Goal: Transaction & Acquisition: Purchase product/service

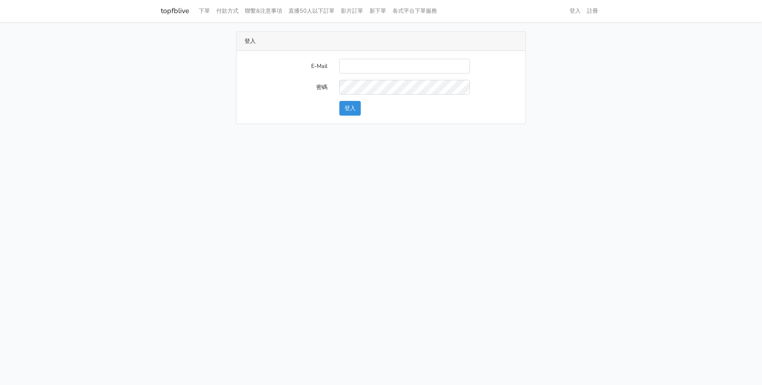
click at [378, 73] on input "E-Mail" at bounding box center [404, 66] width 131 height 15
type input "[EMAIL_ADDRESS][DOMAIN_NAME]"
click at [339, 101] on button "登入" at bounding box center [349, 108] width 21 height 15
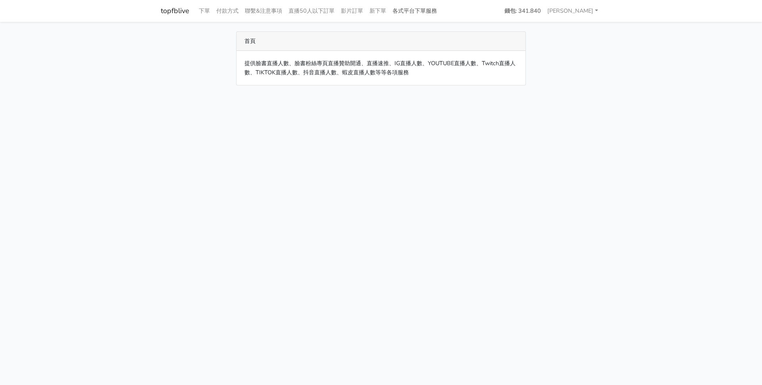
click at [432, 10] on link "各式平台下單服務" at bounding box center [414, 10] width 51 height 15
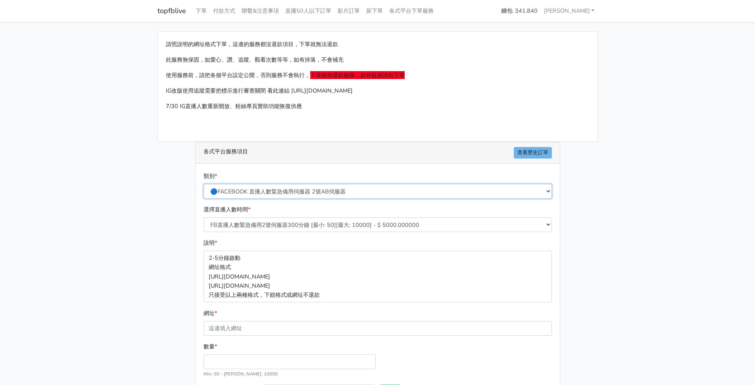
click at [352, 191] on select "🔵FACEBOOK 直播人數緊急備用伺服器 2號AB伺服器 🔵FACEBOOK 網軍專用貼文留言 安全保密 🔵9/30 FACEBOOK 直播人數緩慢進場緩慢…" at bounding box center [378, 191] width 348 height 15
select select "🔵9/30 FACEBOOK 直播人數緩慢進場緩慢退場 台灣獨家"
click at [204, 184] on select "🔵FACEBOOK 直播人數緊急備用伺服器 2號AB伺服器 🔵FACEBOOK 網軍專用貼文留言 安全保密 🔵9/30 FACEBOOK 直播人數緩慢進場緩慢…" at bounding box center [378, 191] width 348 height 15
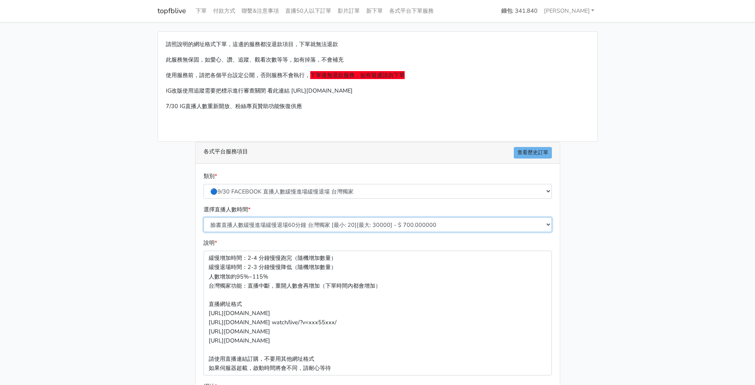
click at [351, 224] on select "臉書直播人數緩慢進場緩慢退場60分鐘 台灣獨家 [最小: 20][最大: 30000] - $ 700.000000 臉書直播人數緩慢進場緩慢退場120分鐘 …" at bounding box center [378, 224] width 348 height 15
select select "556"
click at [204, 217] on select "臉書直播人數緩慢進場緩慢退場60分鐘 台灣獨家 [最小: 20][最大: 30000] - $ 700.000000 臉書直播人數緩慢進場緩慢退場120分鐘 …" at bounding box center [378, 224] width 348 height 15
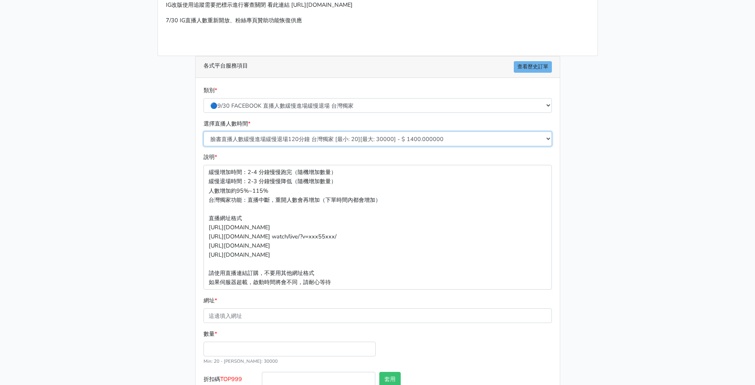
scroll to position [138, 0]
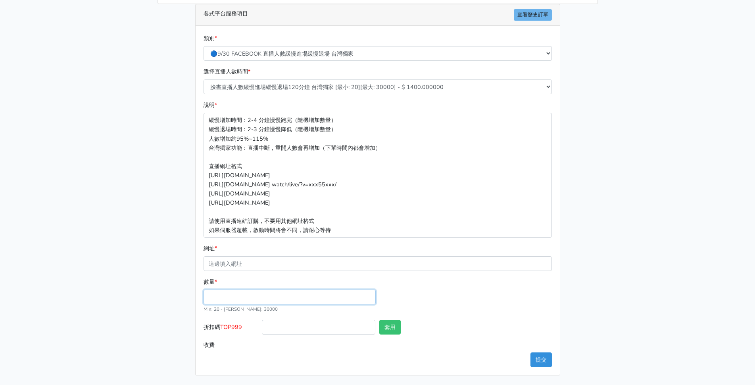
click at [235, 300] on input "數量 *" at bounding box center [290, 296] width 172 height 15
type input "60"
type input "84.000"
drag, startPoint x: 253, startPoint y: 327, endPoint x: 222, endPoint y: 326, distance: 31.0
click at [222, 326] on label "折扣碼 TOP999" at bounding box center [231, 328] width 59 height 18
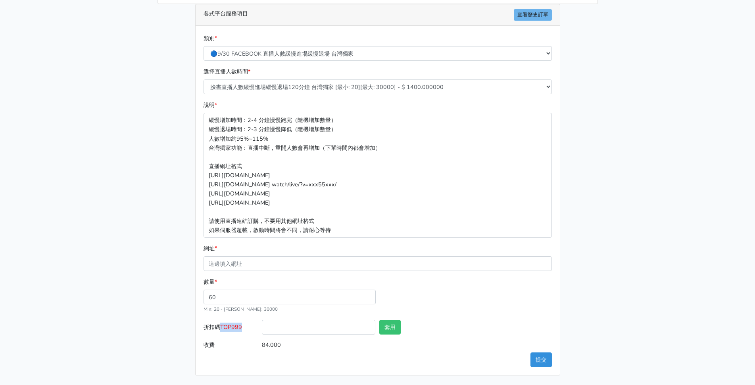
copy span "TOP999"
drag, startPoint x: 269, startPoint y: 330, endPoint x: 314, endPoint y: 335, distance: 45.2
click at [271, 331] on input "折扣碼 TOP999" at bounding box center [319, 326] width 114 height 15
paste input "TOP999"
type input "TOP999"
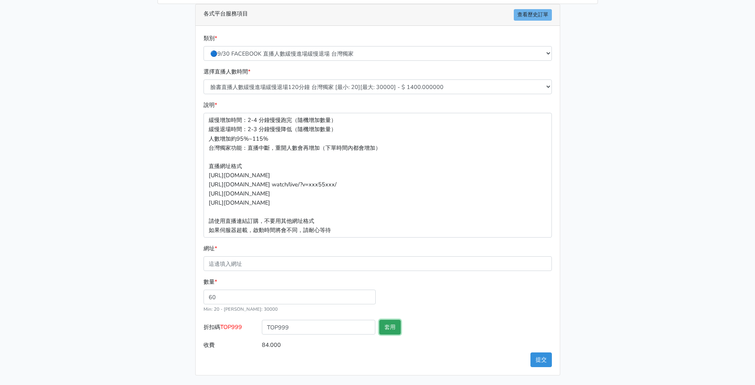
click at [389, 328] on button "套用" at bounding box center [389, 326] width 21 height 15
type input "套用失敗"
click at [462, 314] on div "數量 * 60 Min: 20 - Max: 30000" at bounding box center [378, 298] width 352 height 42
drag, startPoint x: 269, startPoint y: 299, endPoint x: 194, endPoint y: 290, distance: 75.2
click at [195, 292] on div "各式平台服務項目 查看歷史訂單 類別 * 🔵FACEBOOK 直播人數緊急備用伺服器 2號AB伺服器 🔵FACEBOOK 網軍專用貼文留言 安全保密 🔵9/3…" at bounding box center [377, 189] width 365 height 371
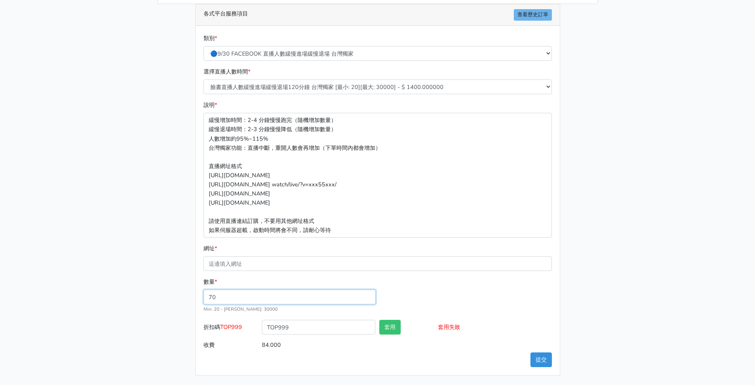
type input "70"
type input "98.000"
click at [444, 295] on div "數量 * 70 Min: 20 - Max: 30000" at bounding box center [378, 298] width 352 height 42
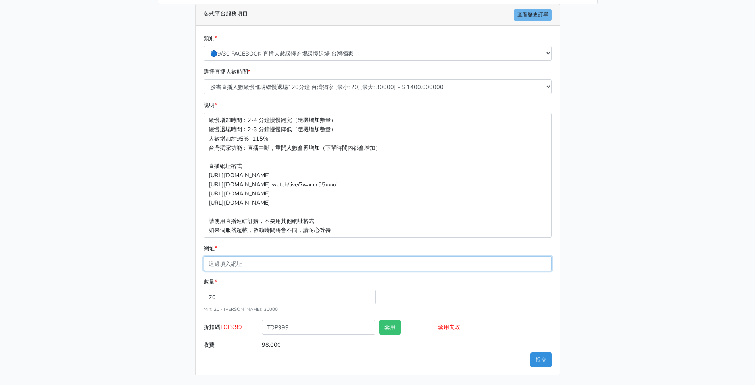
click at [273, 262] on input "網址 *" at bounding box center [378, 263] width 348 height 15
paste input "https://www.facebook.com/minliujennysilk/videos/1777012146539789"
type input "https://www.facebook.com/minliujennysilk/videos/1777012146539789"
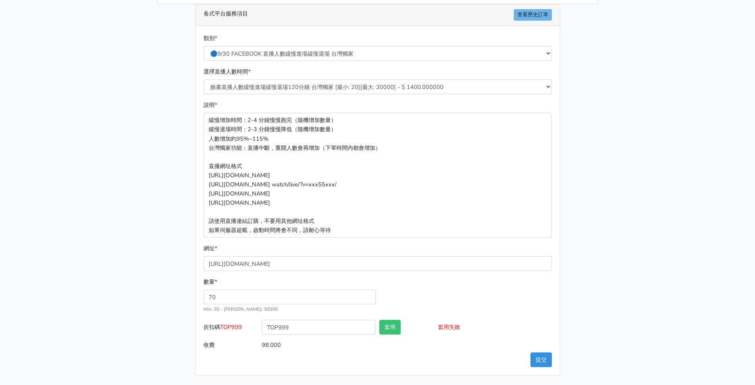
click at [156, 242] on div "請照說明的網址格式下單，這邊的服務都沒退款項目，下單就無法退款 此服務無保固，如愛心、讚、追蹤、觀看次數等等，如有掉落，不會補充 使用服務前，請把各個平台設定…" at bounding box center [378, 134] width 452 height 481
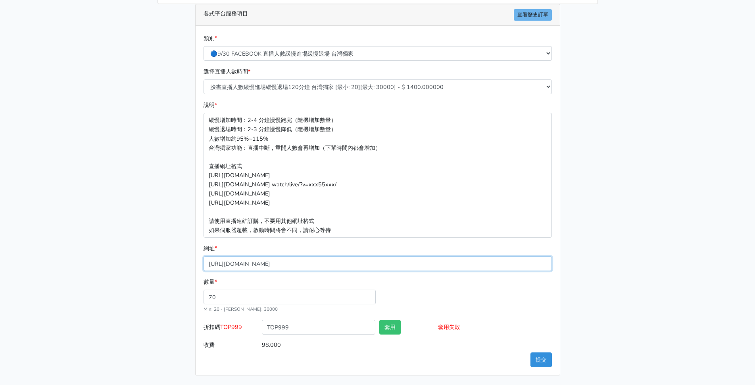
drag, startPoint x: 413, startPoint y: 263, endPoint x: 80, endPoint y: 248, distance: 333.3
click at [80, 248] on main "請照說明的網址格式下單，這邊的服務都沒退款項目，下單就無法退款 此服務無保固，如愛心、讚、追蹤、觀看次數等等，如有掉落，不會補充 使用服務前，請把各個平台設定…" at bounding box center [377, 134] width 755 height 500
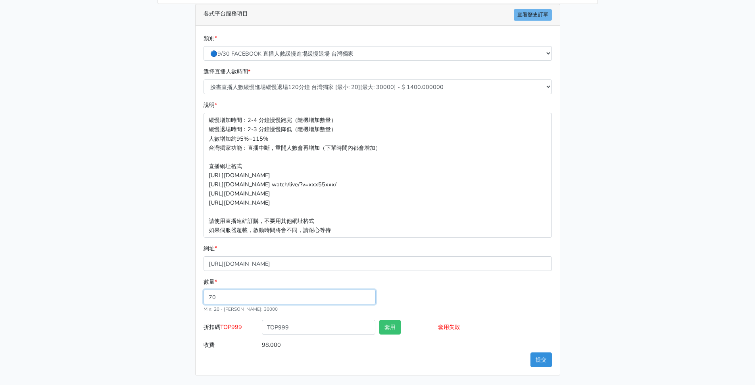
drag, startPoint x: 624, startPoint y: 297, endPoint x: 629, endPoint y: 331, distance: 33.8
click at [626, 320] on main "請照說明的網址格式下單，這邊的服務都沒退款項目，下單就無法退款 此服務無保固，如愛心、讚、追蹤、觀看次數等等，如有掉落，不會補充 使用服務前，請把各個平台設定…" at bounding box center [377, 134] width 755 height 500
drag, startPoint x: 629, startPoint y: 331, endPoint x: 630, endPoint y: 339, distance: 8.3
click at [630, 339] on main "請照說明的網址格式下單，這邊的服務都沒退款項目，下單就無法退款 此服務無保固，如愛心、讚、追蹤、觀看次數等等，如有掉落，不會補充 使用服務前，請把各個平台設定…" at bounding box center [377, 134] width 755 height 500
click at [546, 360] on button "提交" at bounding box center [541, 359] width 21 height 15
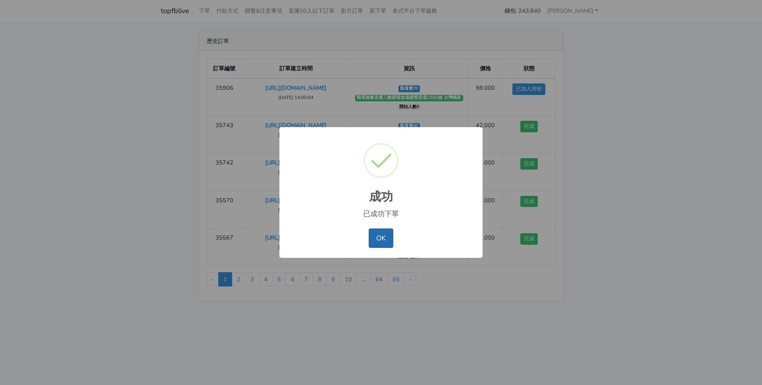
click at [371, 235] on button "OK" at bounding box center [381, 237] width 24 height 19
